Goal: Information Seeking & Learning: Understand process/instructions

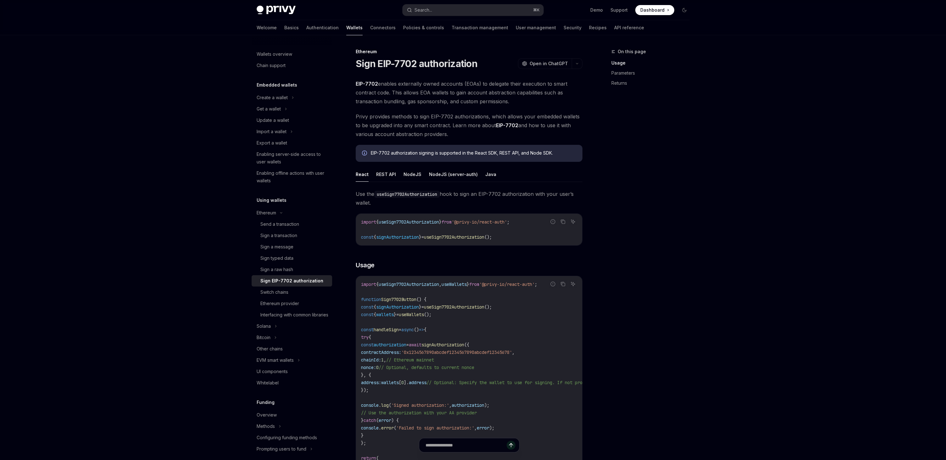
scroll to position [111, 0]
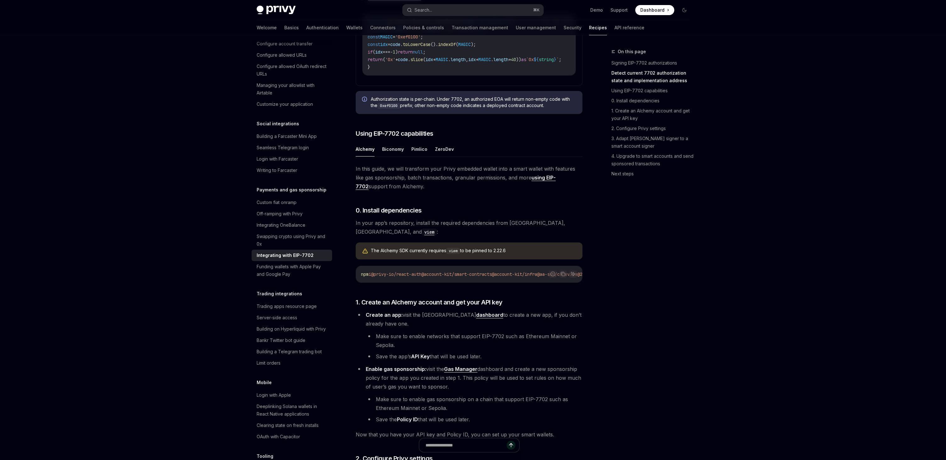
scroll to position [436, 0]
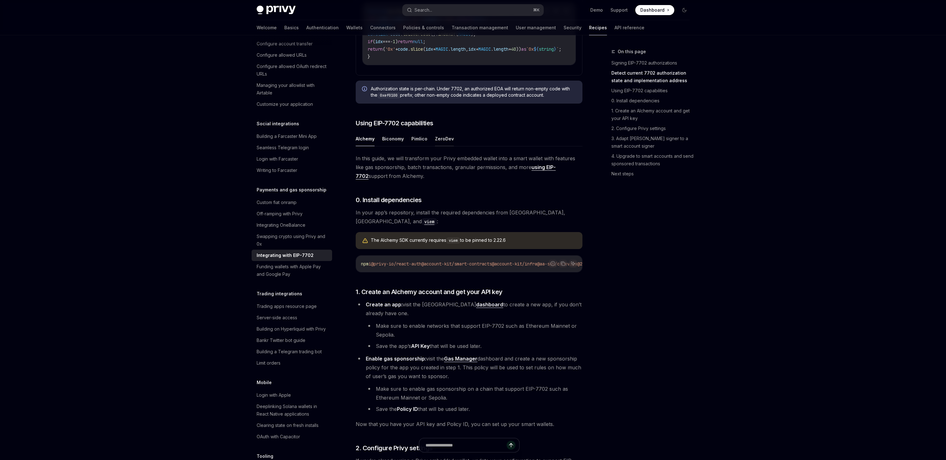
click at [448, 146] on button "ZeroDev" at bounding box center [444, 138] width 19 height 15
type textarea "*"
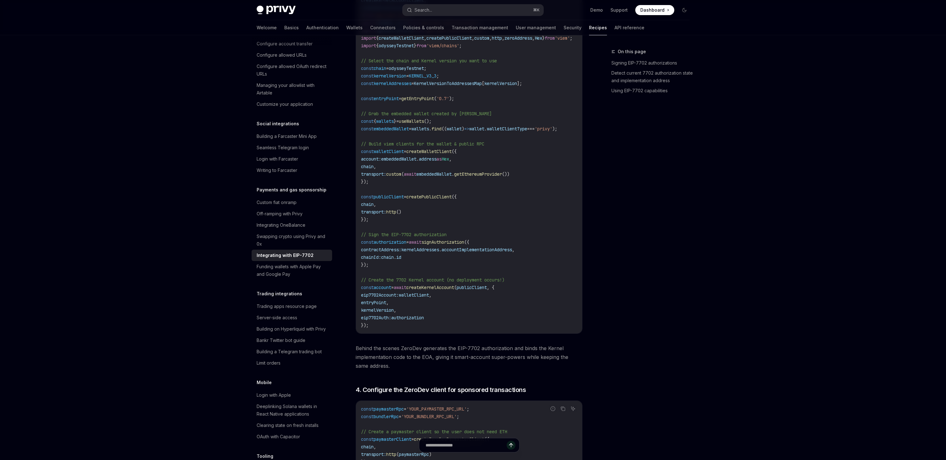
scroll to position [995, 0]
click at [433, 252] on span "kernelAddresses" at bounding box center [420, 249] width 38 height 6
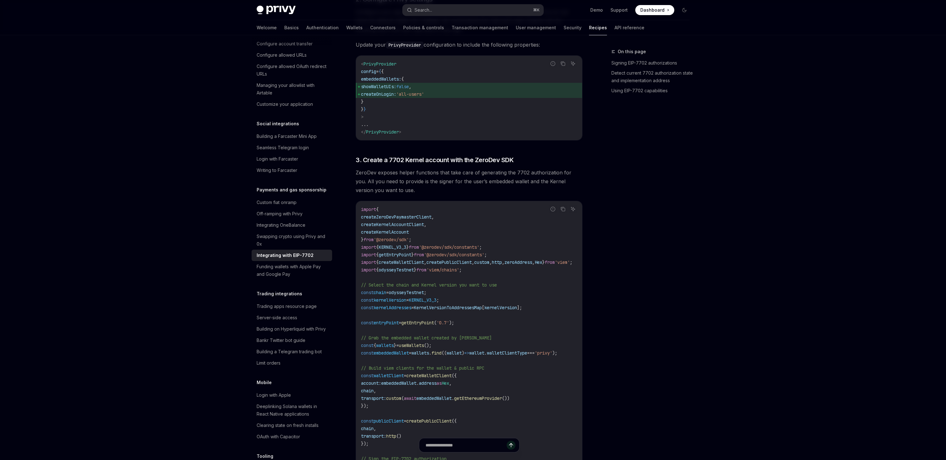
scroll to position [741, 0]
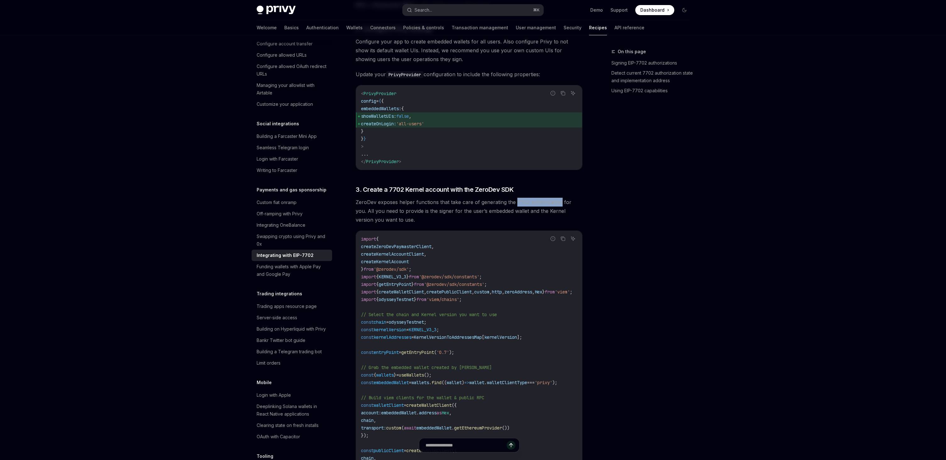
drag, startPoint x: 515, startPoint y: 216, endPoint x: 559, endPoint y: 215, distance: 44.4
click at [559, 215] on span "ZeroDev exposes helper functions that take care of generating the 7702 authoriz…" at bounding box center [469, 211] width 227 height 26
copy span "7702 authorization"
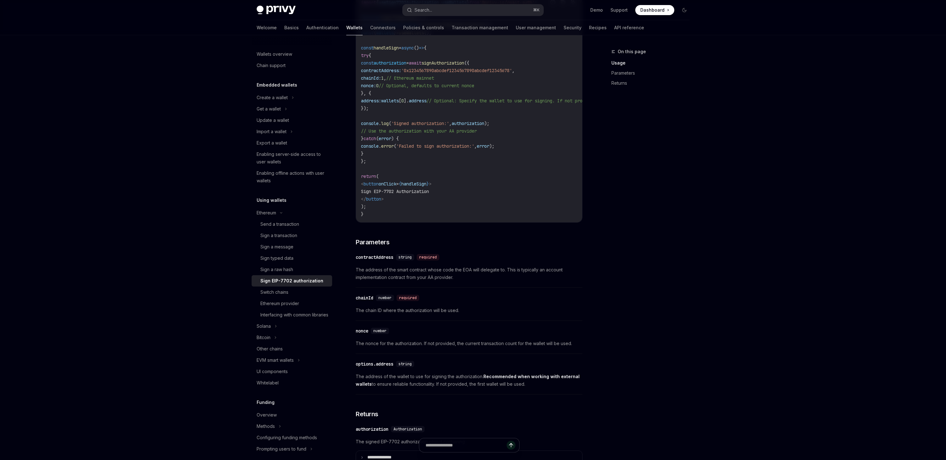
scroll to position [286, 0]
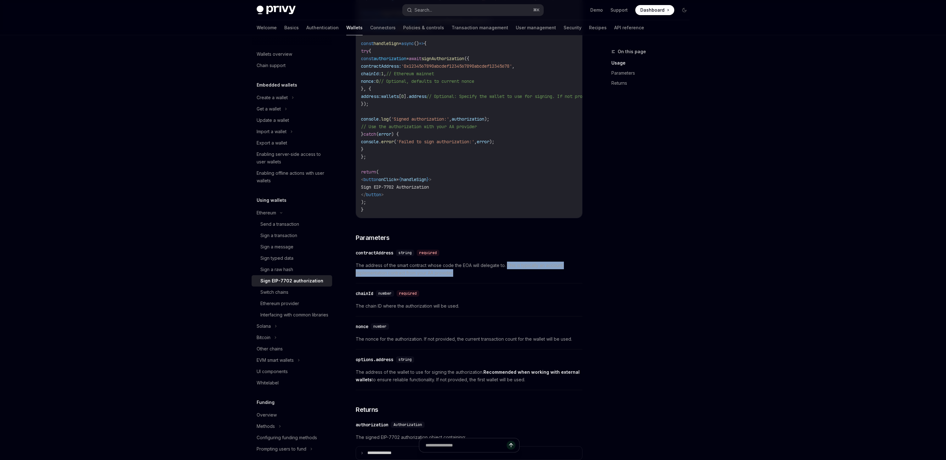
drag, startPoint x: 507, startPoint y: 268, endPoint x: 509, endPoint y: 271, distance: 3.9
click at [509, 272] on span "The address of the smart contract whose code the EOA will delegate to. This is …" at bounding box center [469, 268] width 227 height 15
copy span "This is typically an account implementation contract from your AA provider."
click at [628, 193] on div "On this page Usage Parameters Returns" at bounding box center [647, 254] width 96 height 412
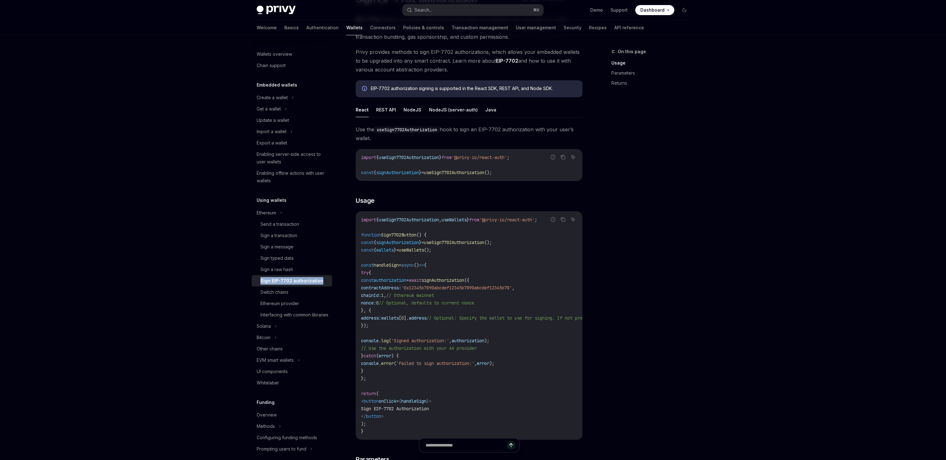
scroll to position [67, 0]
click at [464, 278] on span "signAuthorization" at bounding box center [442, 278] width 43 height 6
copy span "signAuthorization"
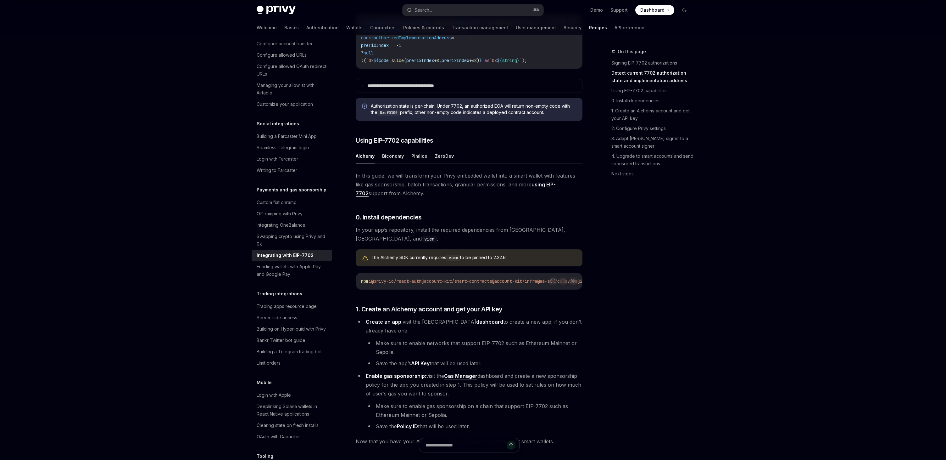
scroll to position [384, 0]
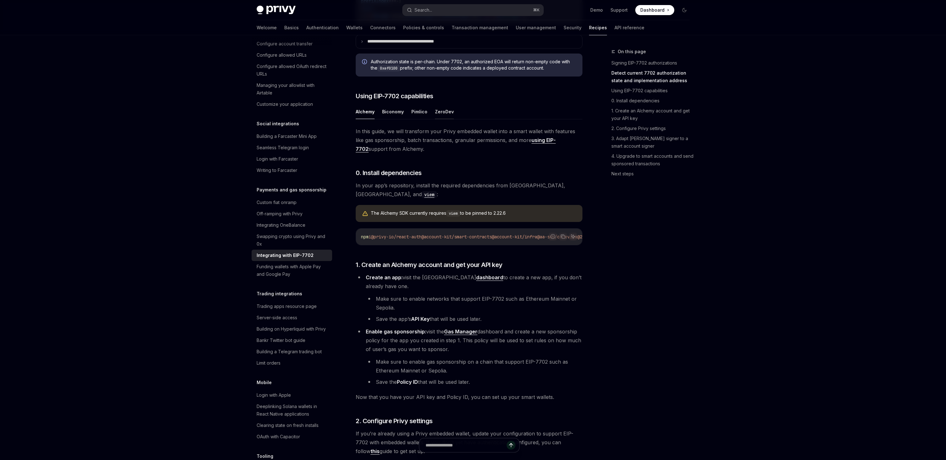
click at [445, 119] on button "ZeroDev" at bounding box center [444, 111] width 19 height 15
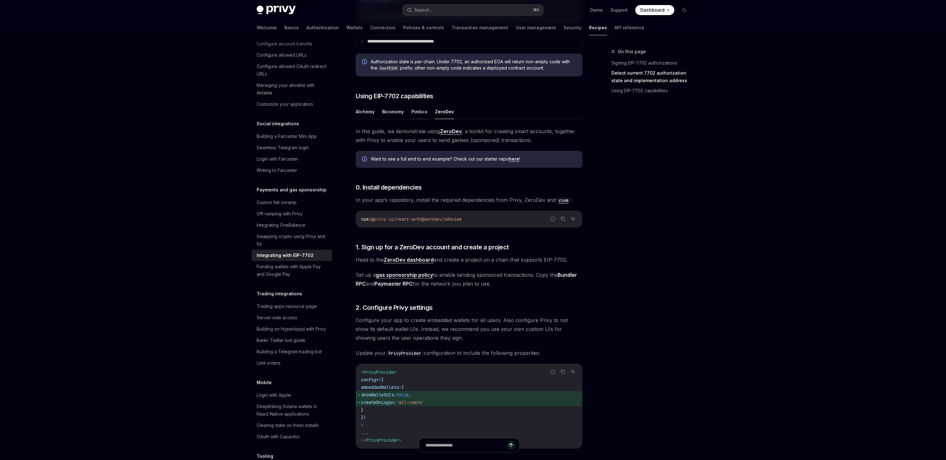
click at [416, 119] on button "Pimlico" at bounding box center [419, 111] width 16 height 15
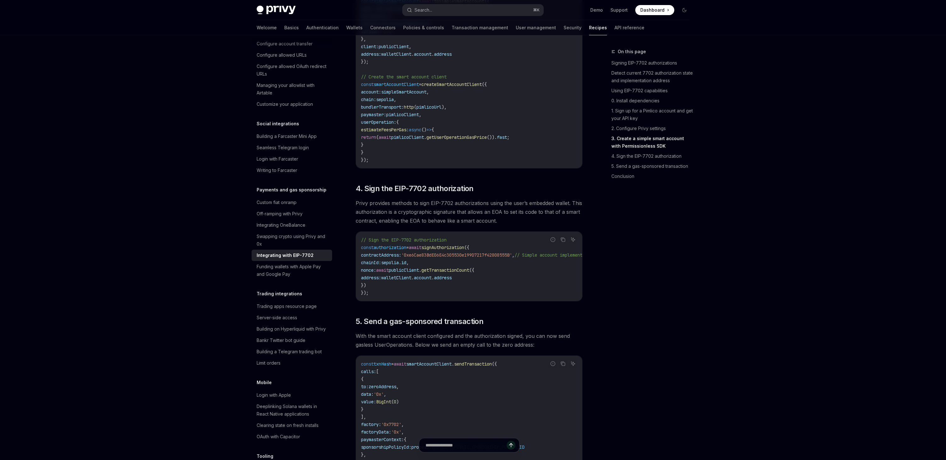
scroll to position [1227, 0]
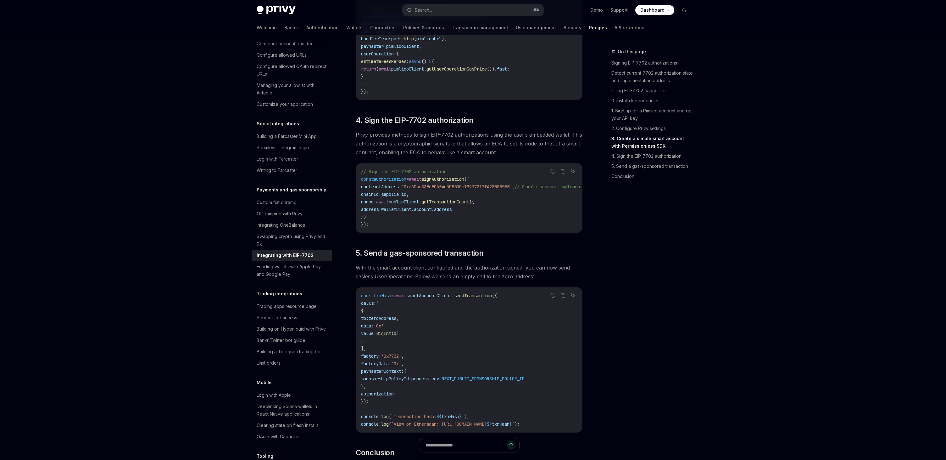
click at [600, 225] on div "On this page Signing EIP-7702 authorizations Detect current 7702 authorization …" at bounding box center [647, 254] width 96 height 412
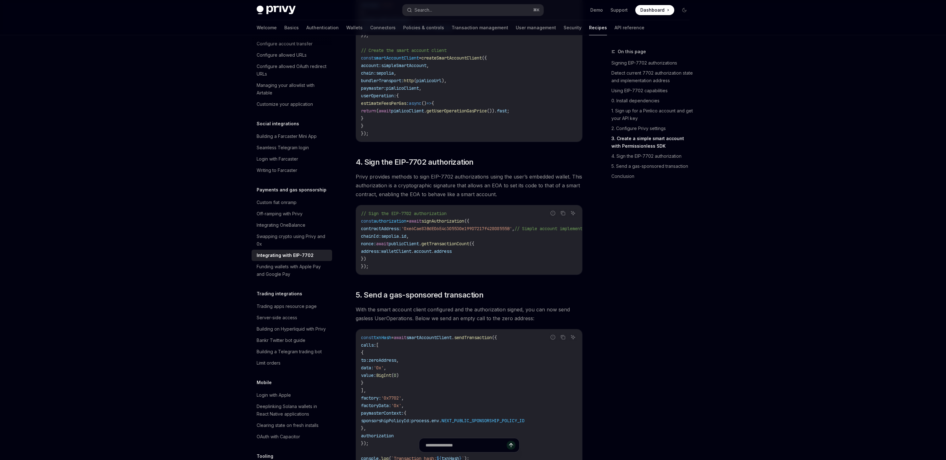
scroll to position [1203, 0]
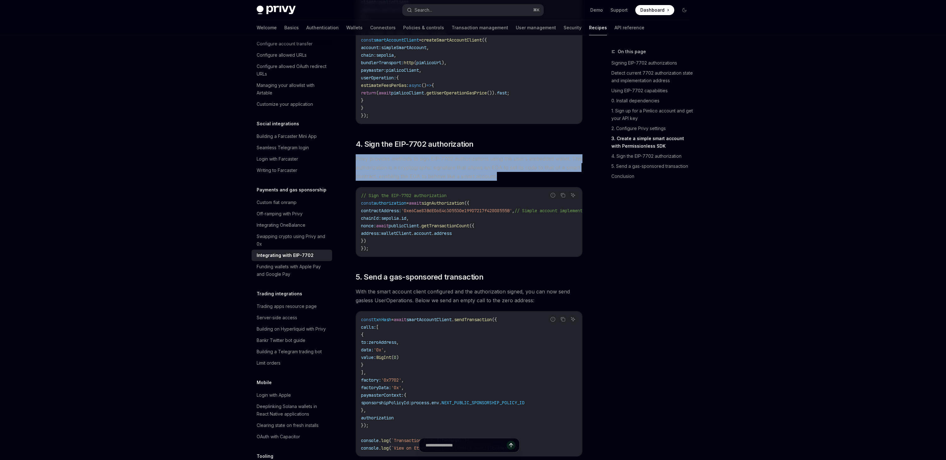
drag, startPoint x: 499, startPoint y: 189, endPoint x: 354, endPoint y: 169, distance: 146.4
copy span "Privy provides methods to sign EIP-7702 authorizations using the user’s embedde…"
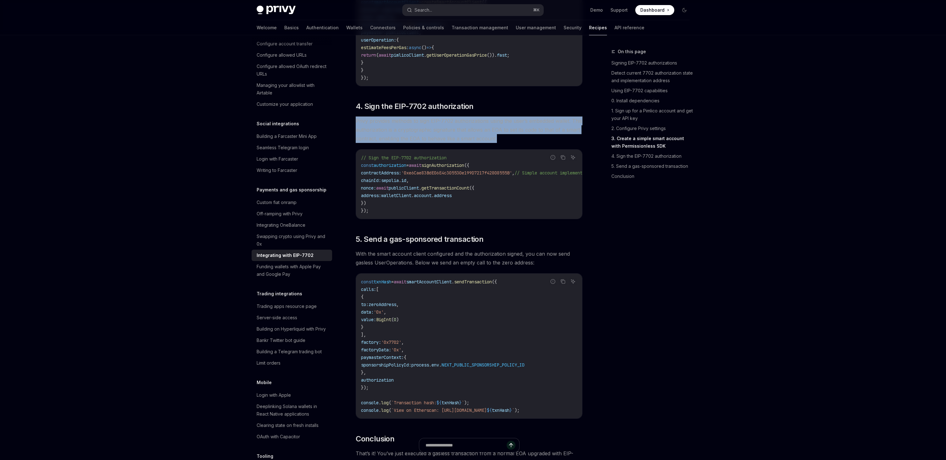
scroll to position [1254, 0]
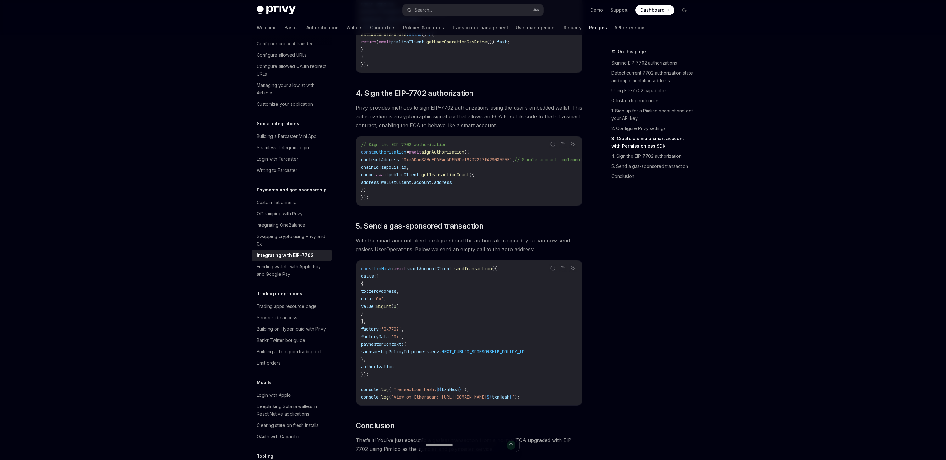
click at [454, 155] on span "signAuthorization" at bounding box center [442, 152] width 43 height 6
copy span "signAuthorization"
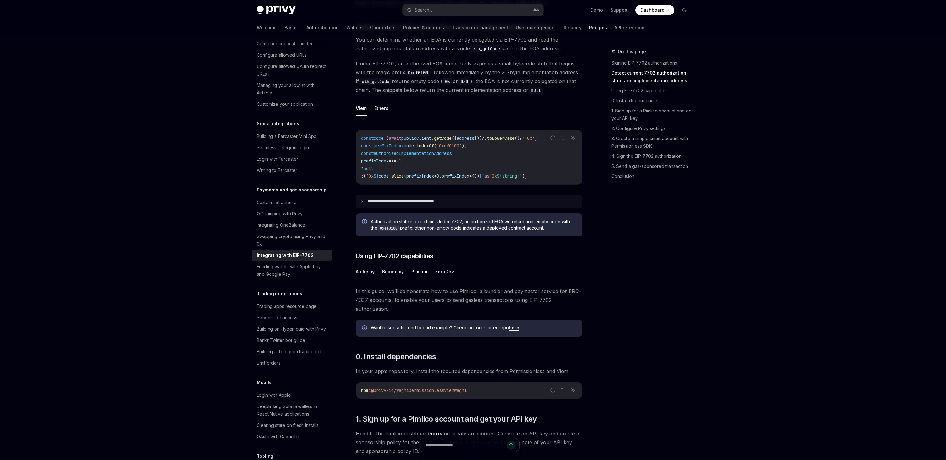
scroll to position [226, 0]
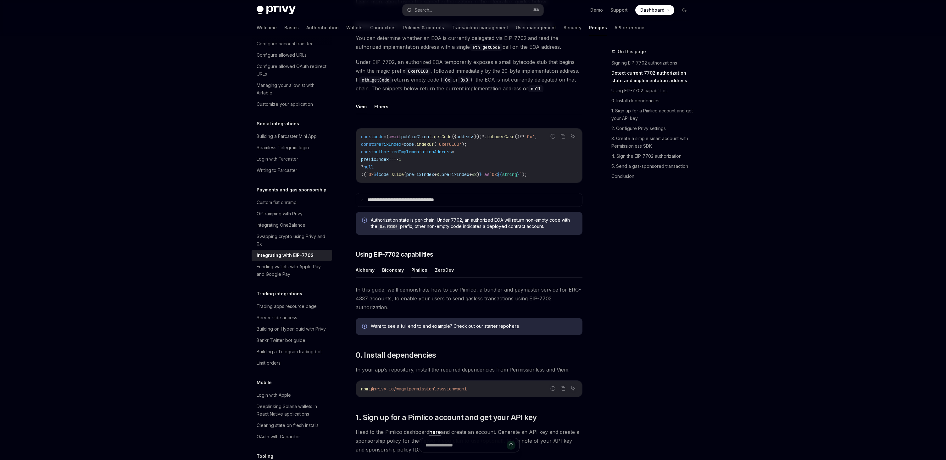
click at [388, 277] on button "Biconomy" at bounding box center [393, 269] width 22 height 15
type textarea "*"
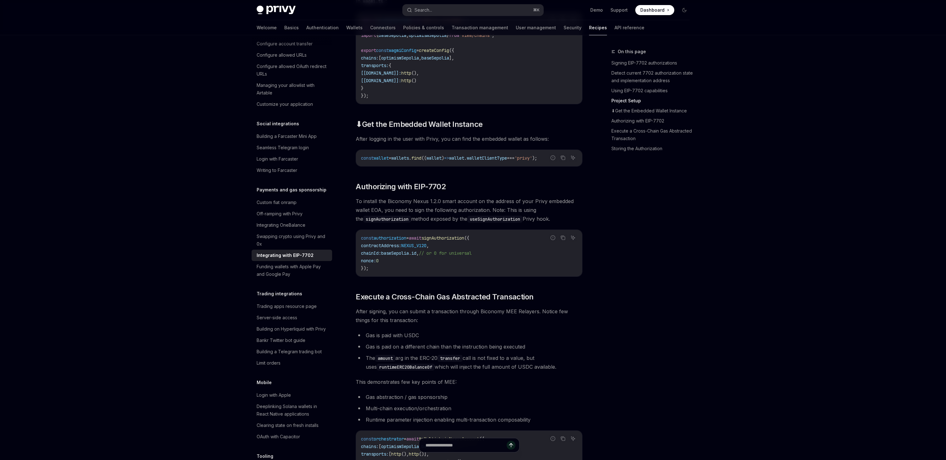
scroll to position [1071, 0]
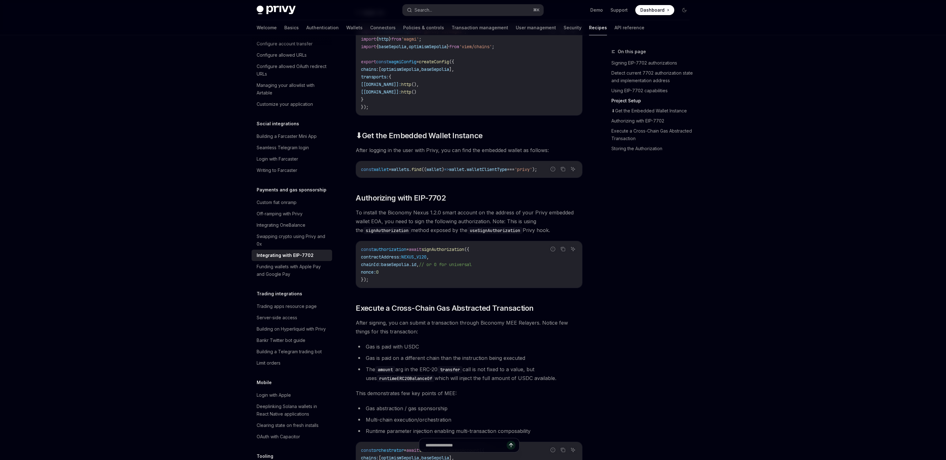
click at [494, 172] on span "walletClientType" at bounding box center [487, 169] width 40 height 6
click at [613, 208] on div "On this page Signing EIP-7702 authorizations Detect current 7702 authorization …" at bounding box center [647, 254] width 96 height 412
click at [464, 172] on span "wallet" at bounding box center [456, 169] width 15 height 6
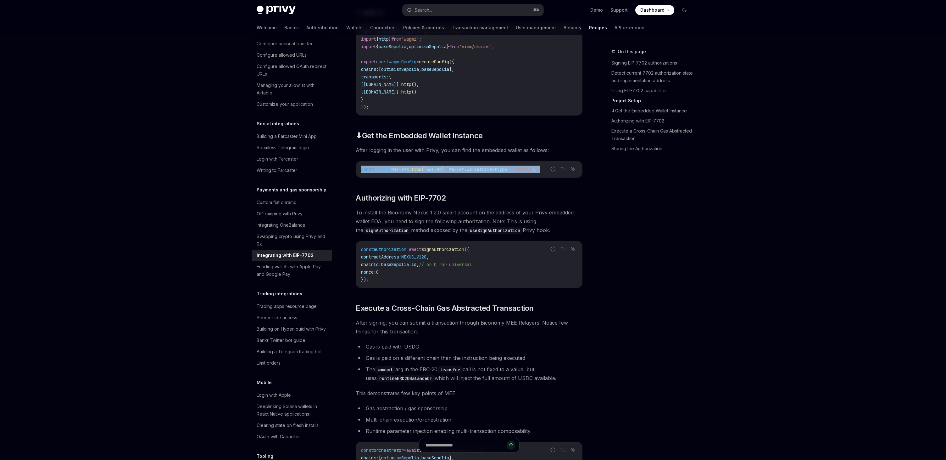
click at [400, 172] on span "wallets" at bounding box center [400, 169] width 18 height 6
click at [427, 172] on span "((" at bounding box center [423, 169] width 5 height 6
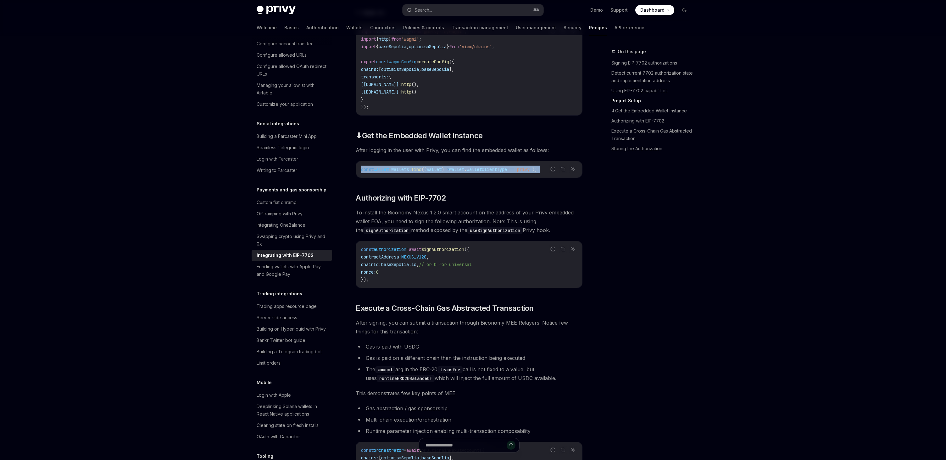
click at [427, 172] on span "((" at bounding box center [423, 169] width 5 height 6
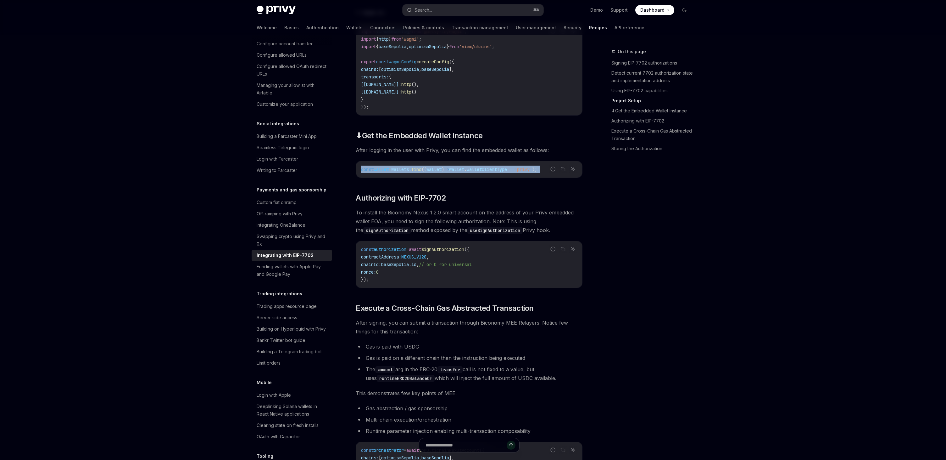
click at [427, 172] on span "((" at bounding box center [423, 169] width 5 height 6
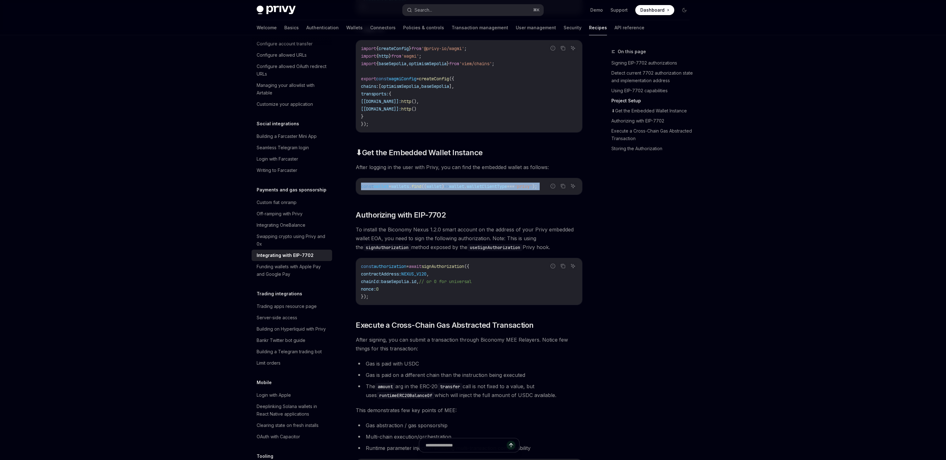
scroll to position [1054, 0]
click at [485, 172] on span "After logging in the user with Privy, you can find the embedded wallet as follo…" at bounding box center [469, 167] width 227 height 9
drag, startPoint x: 480, startPoint y: 180, endPoint x: 522, endPoint y: 180, distance: 41.2
click at [522, 172] on span "After logging in the user with Privy, you can find the embedded wallet as follo…" at bounding box center [469, 167] width 227 height 9
copy span "embedded wallet"
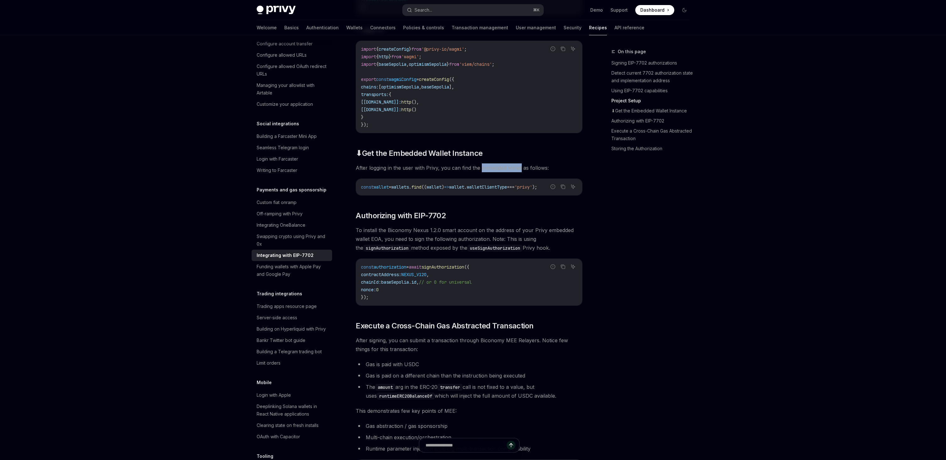
click at [507, 172] on span "After logging in the user with Privy, you can find the embedded wallet as follo…" at bounding box center [469, 167] width 227 height 9
